Goal: Navigation & Orientation: Find specific page/section

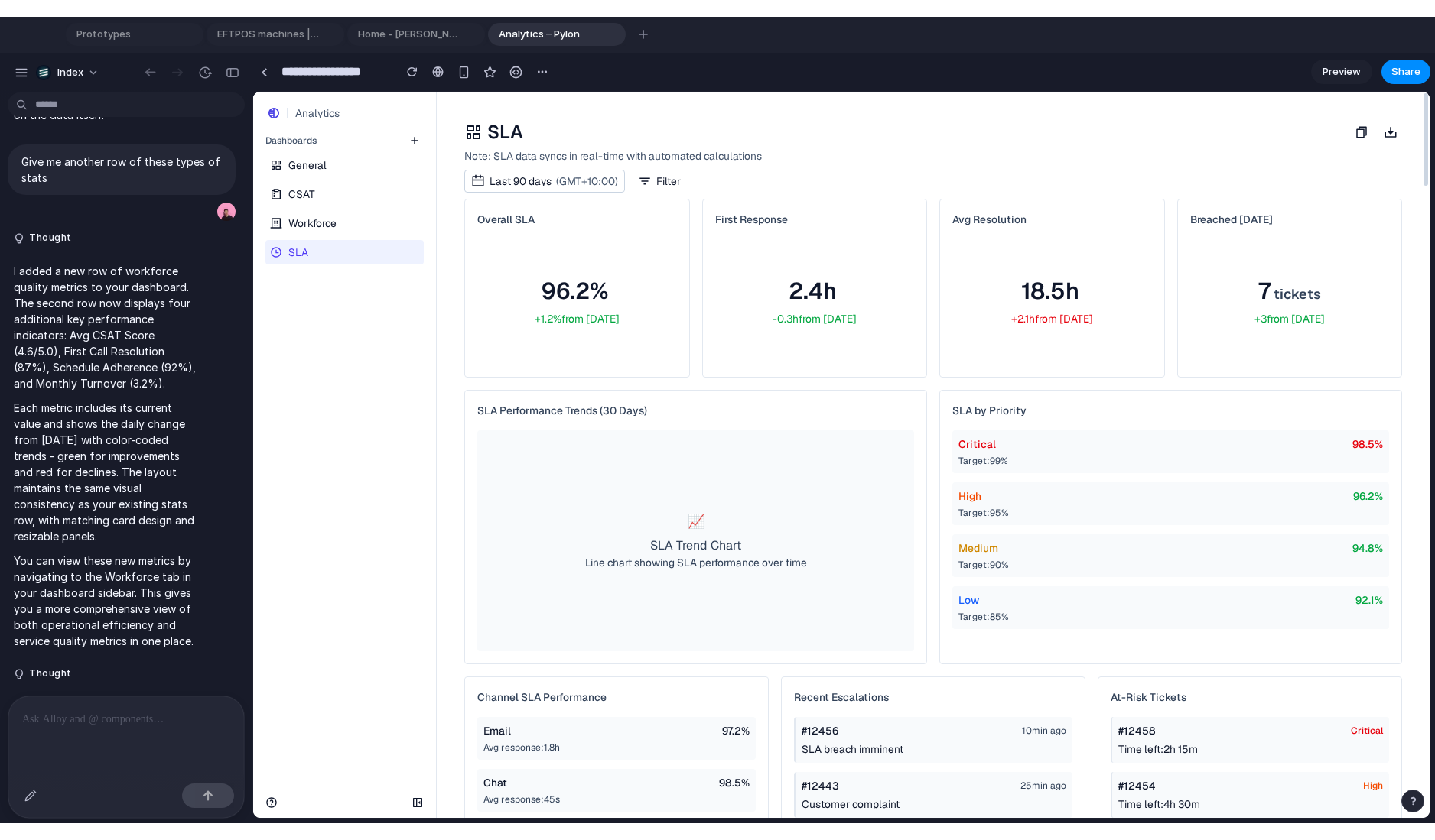
scroll to position [4335, 0]
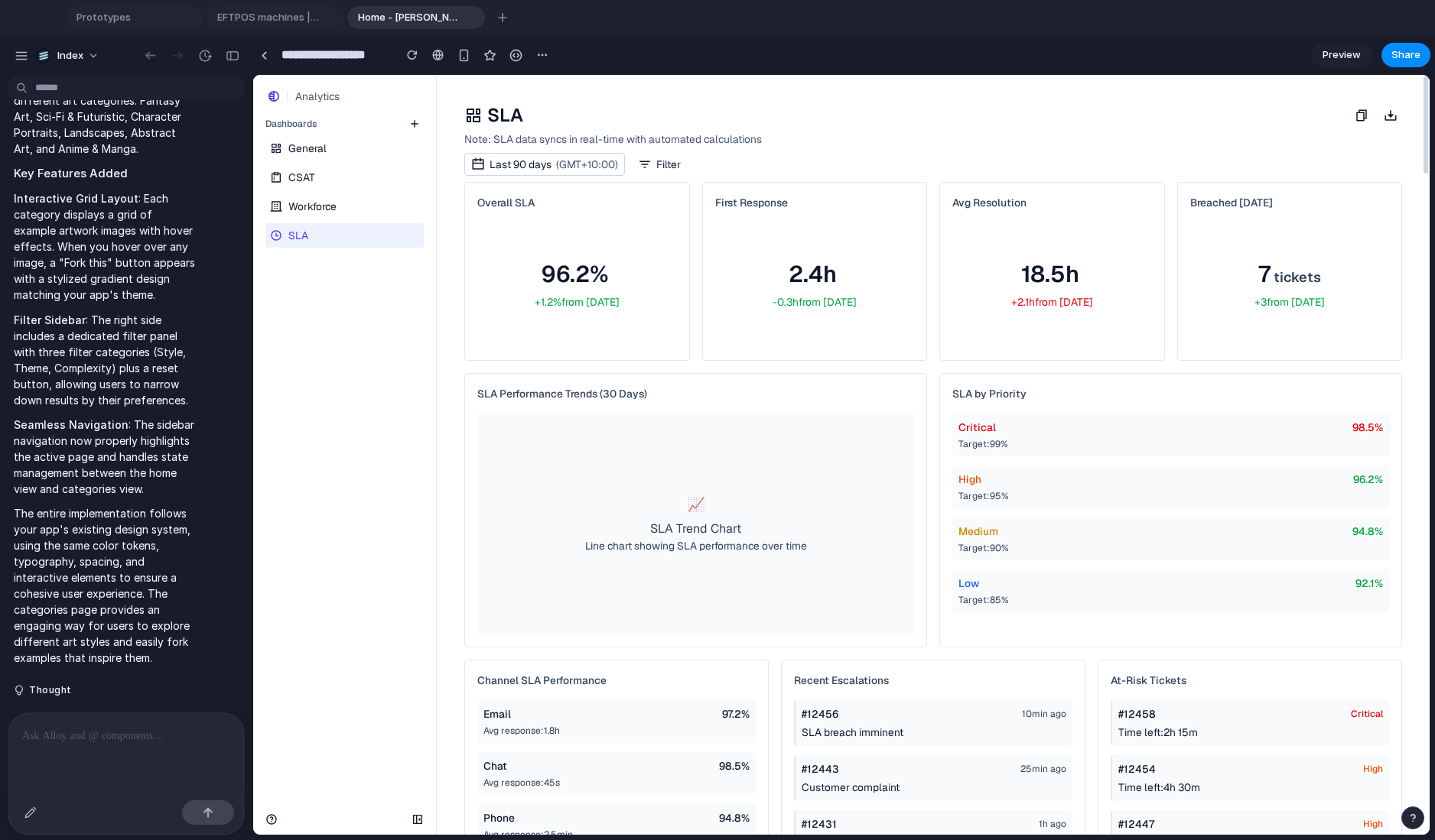
type input "**********"
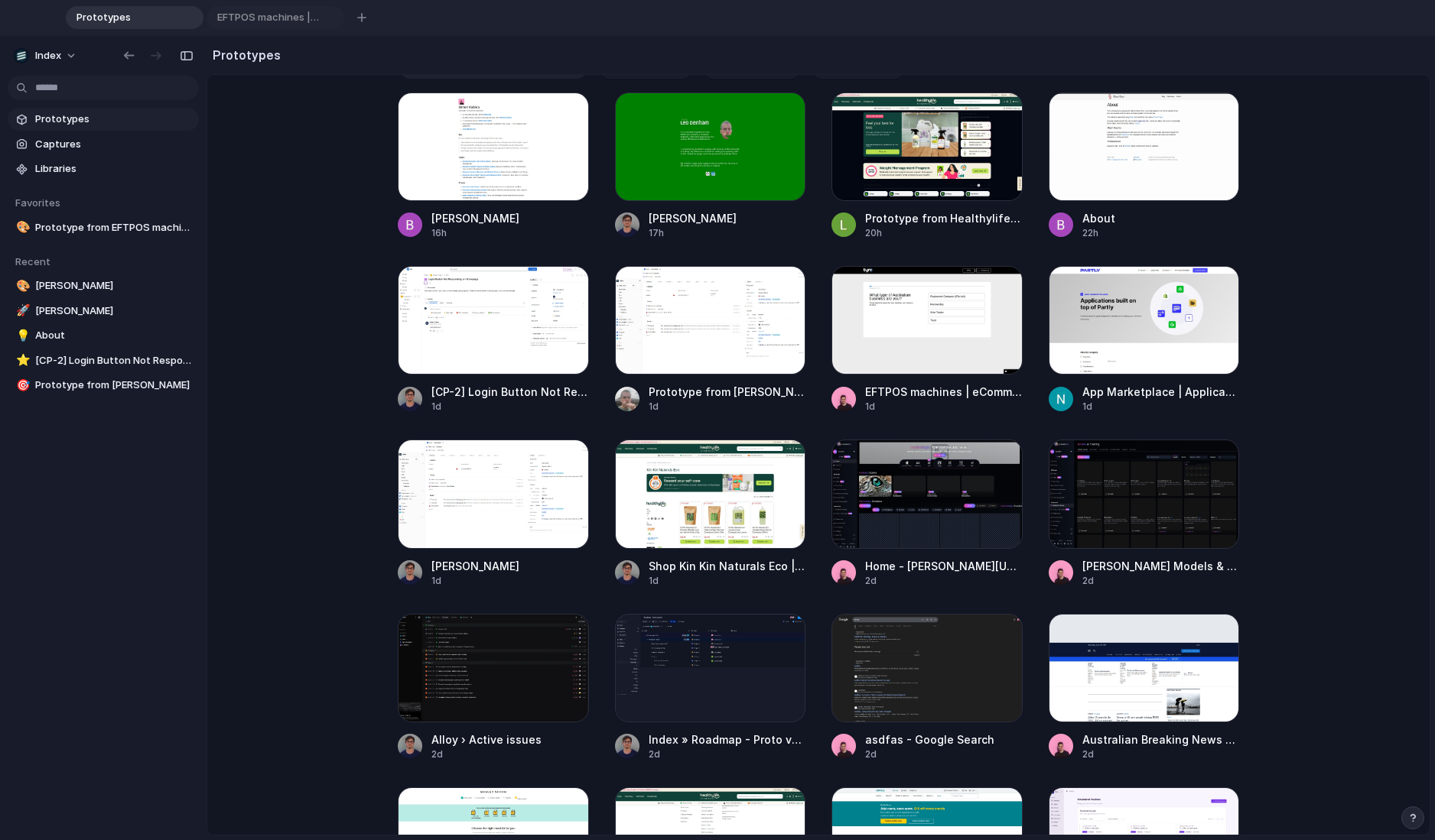
scroll to position [259, 0]
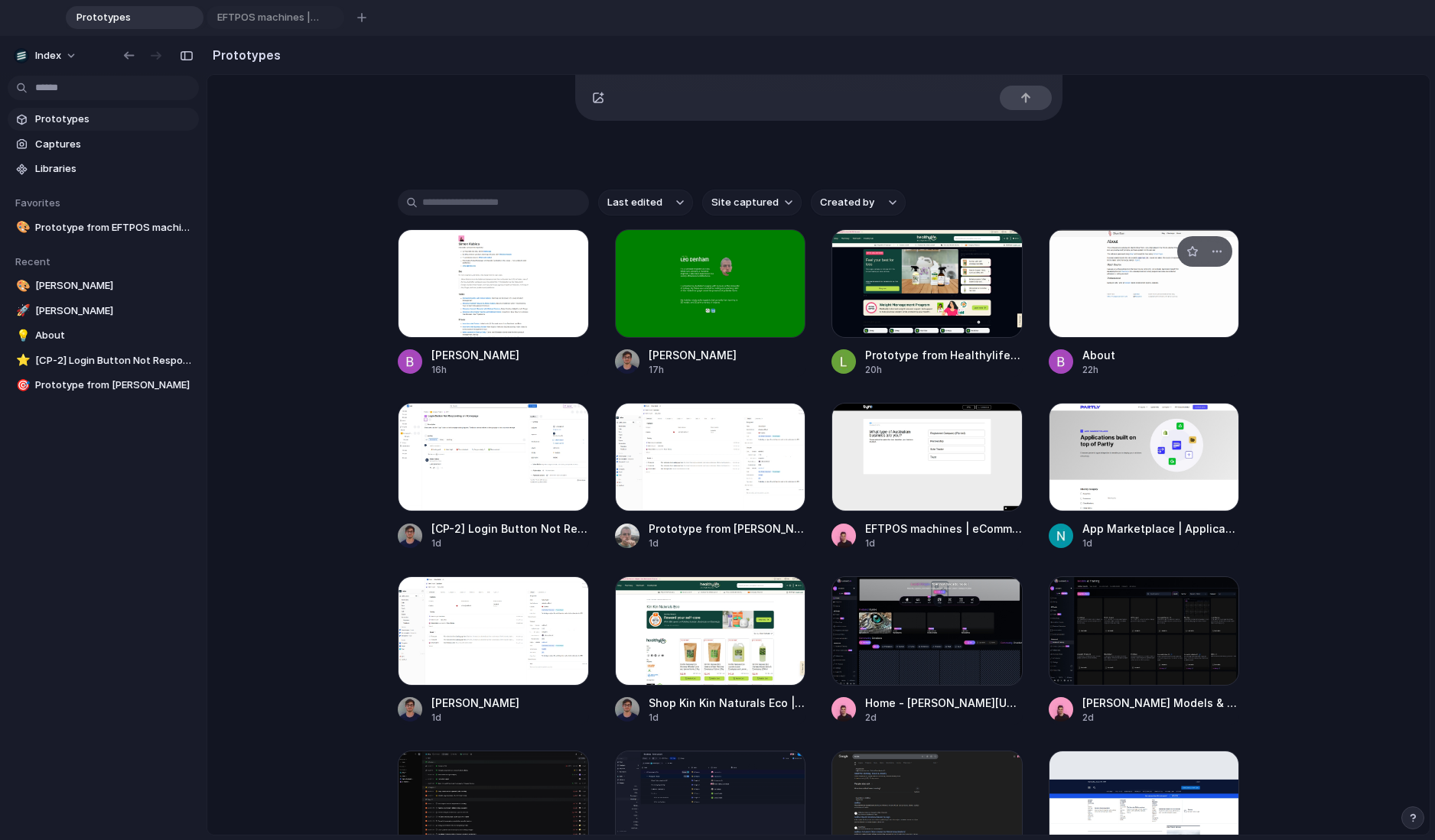
click at [1171, 297] on div at bounding box center [1144, 283] width 192 height 108
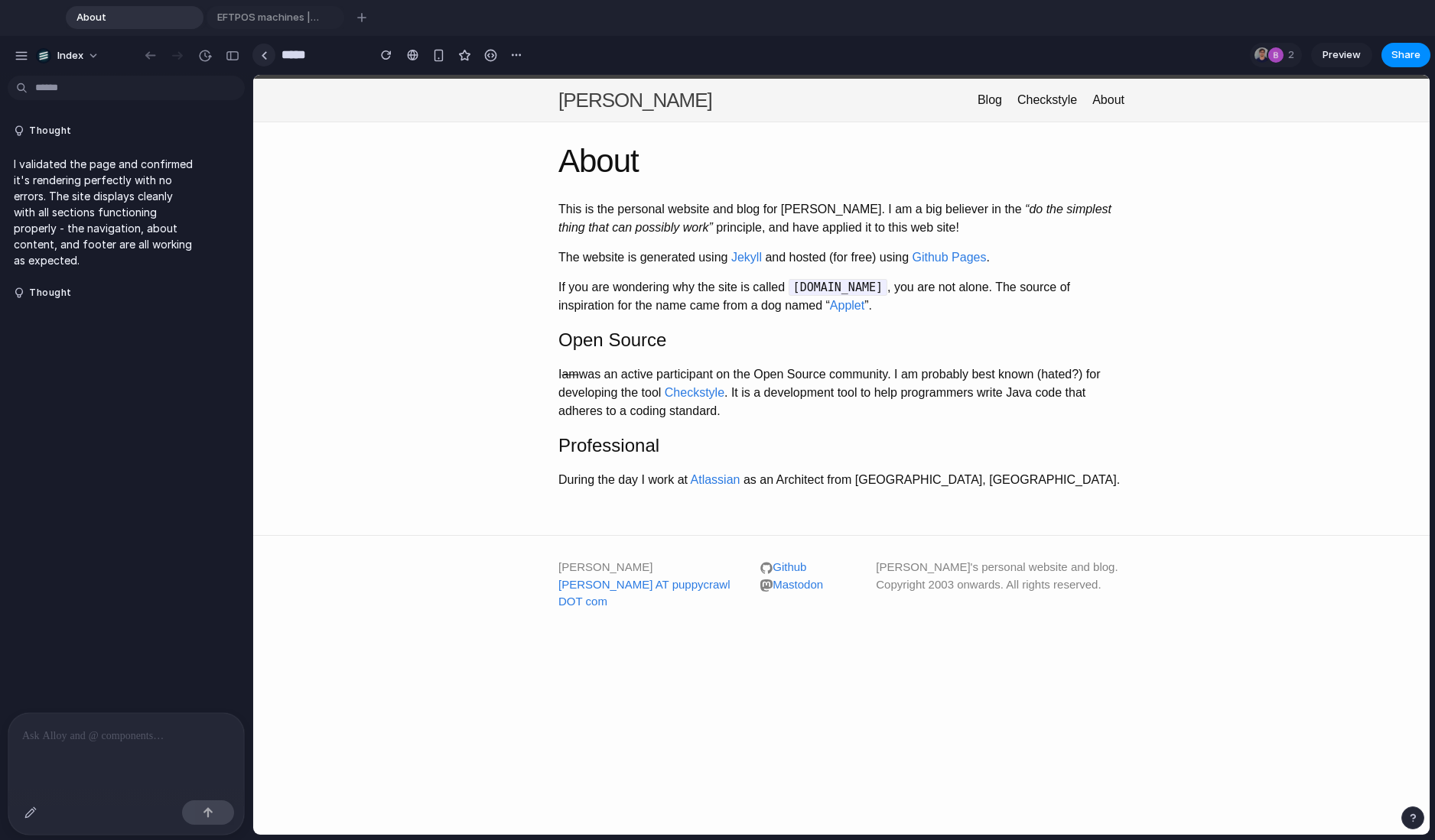
click at [260, 53] on div at bounding box center [264, 55] width 7 height 8
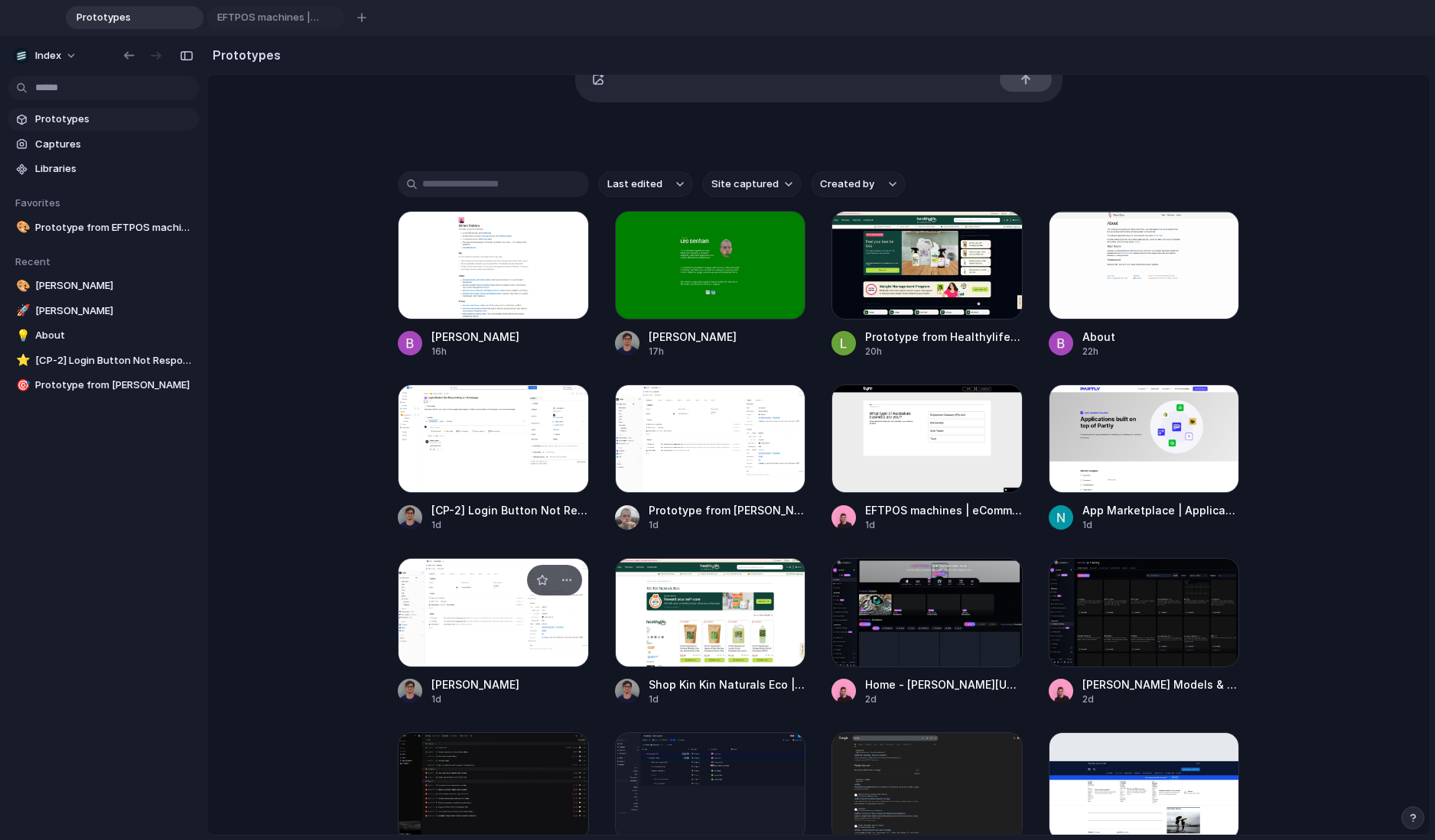
scroll to position [277, 0]
